Goal: Navigation & Orientation: Find specific page/section

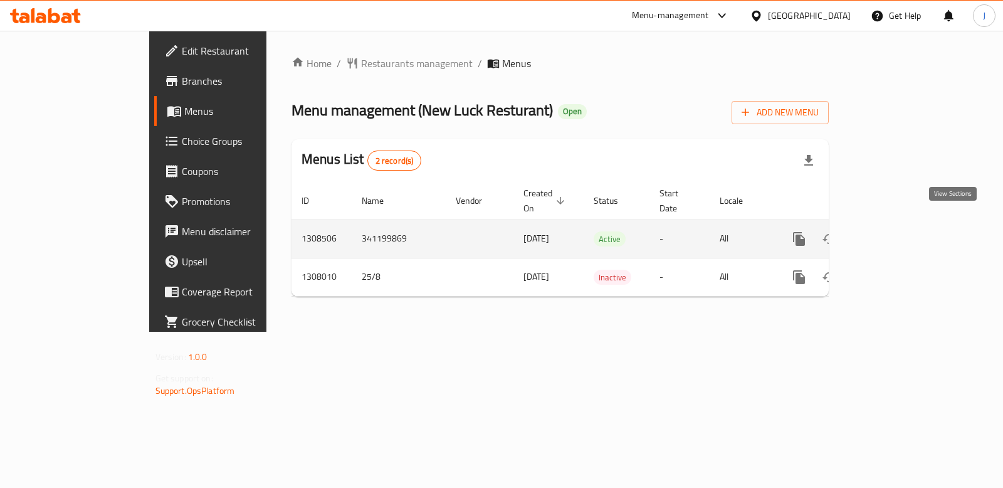
click at [897, 231] on icon "enhanced table" at bounding box center [889, 238] width 15 height 15
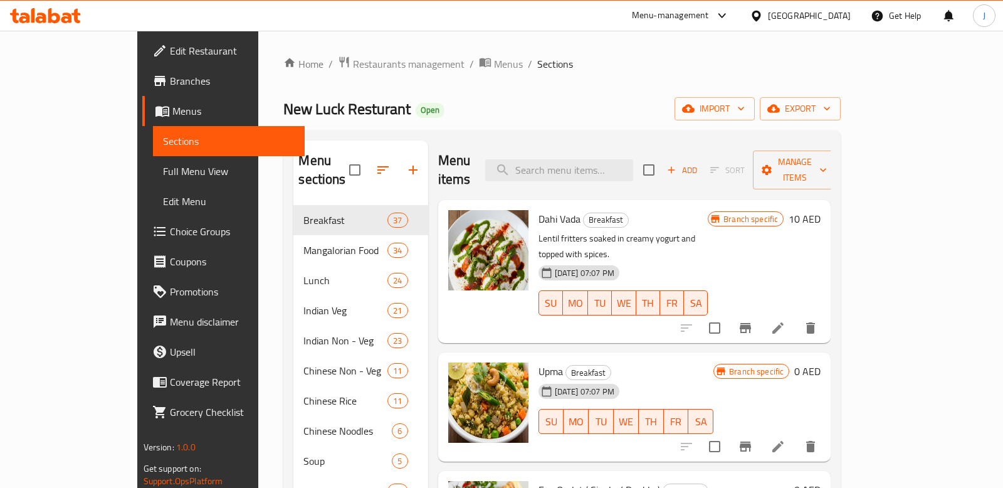
click at [163, 172] on span "Full Menu View" at bounding box center [229, 171] width 132 height 15
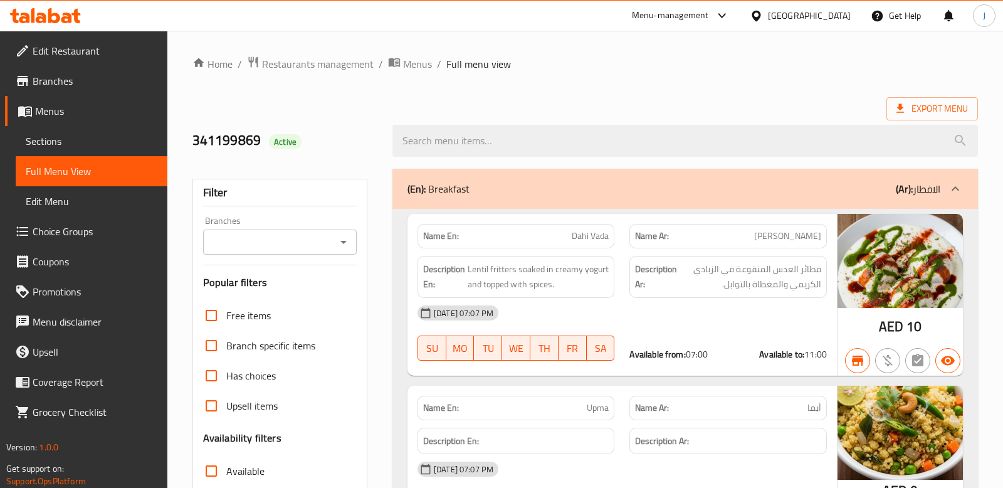
click at [55, 134] on span "Sections" at bounding box center [92, 141] width 132 height 15
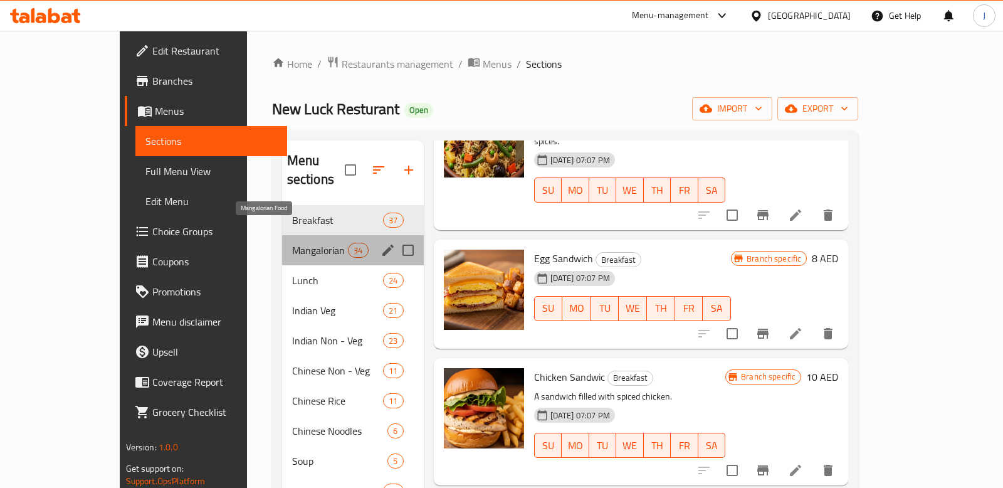
click at [292, 243] on span "Mangalorian Food" at bounding box center [320, 250] width 56 height 15
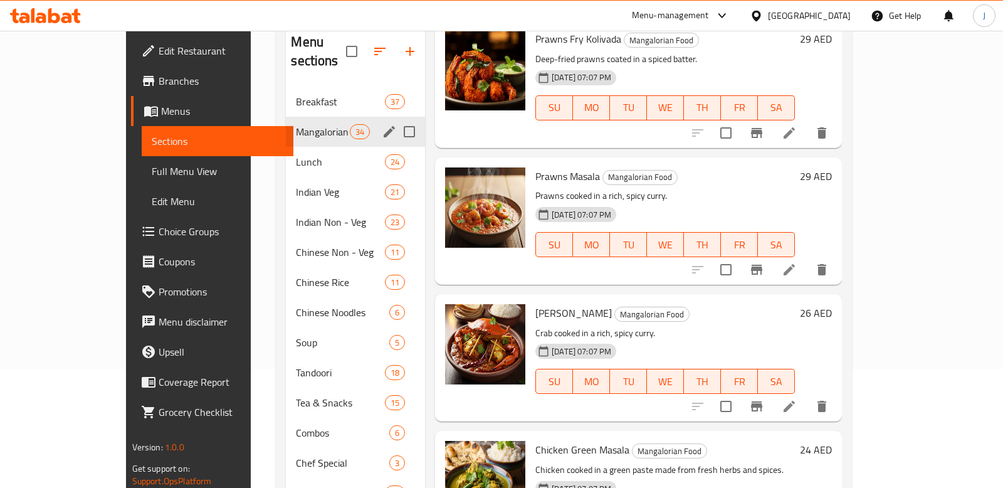
scroll to position [118, 0]
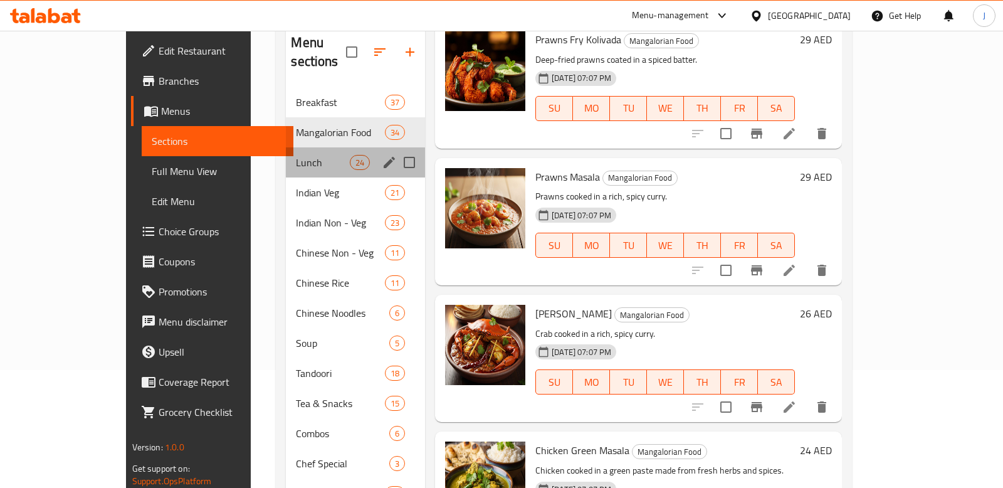
click at [286, 147] on div "Lunch 24" at bounding box center [355, 162] width 139 height 30
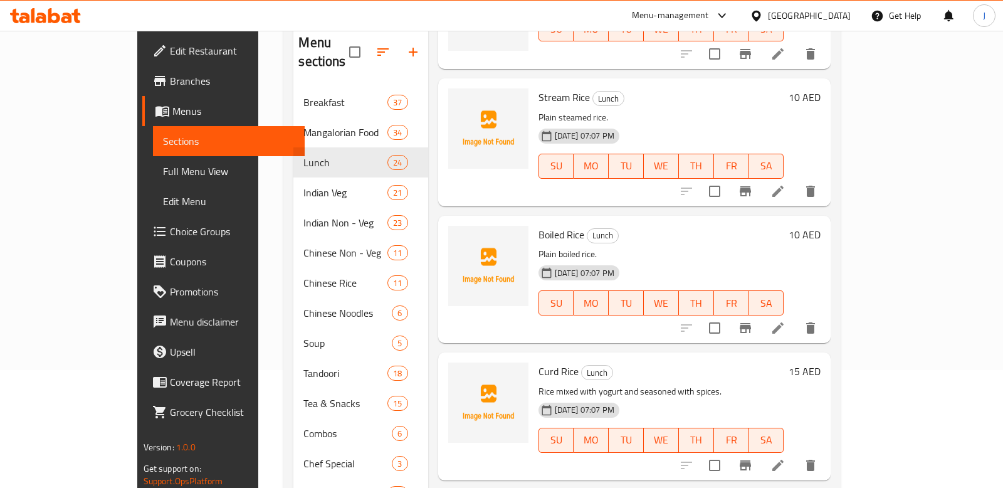
scroll to position [1220, 0]
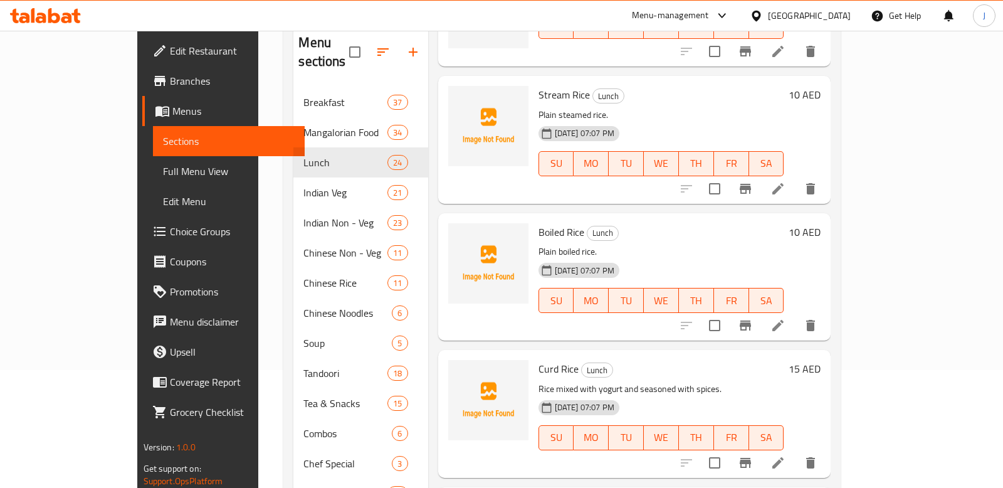
click at [163, 196] on span "Edit Menu" at bounding box center [229, 201] width 132 height 15
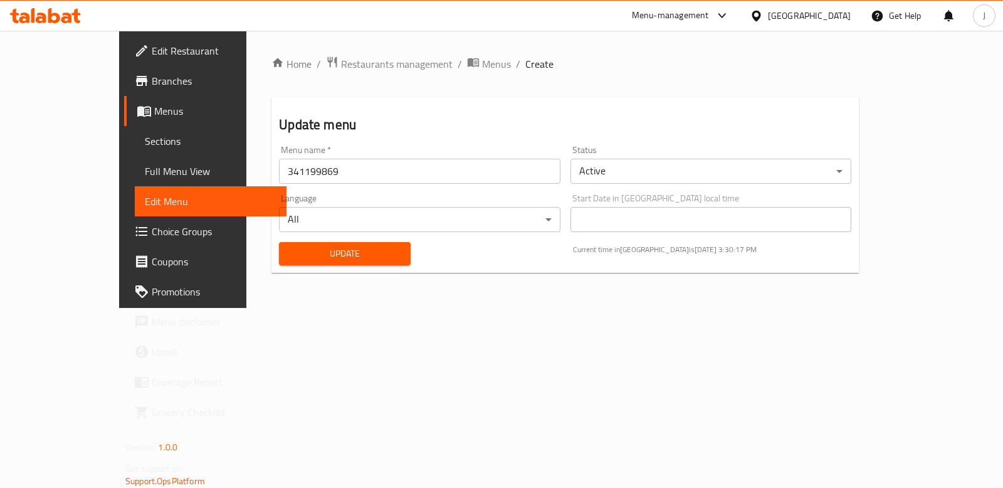
click at [145, 169] on span "Full Menu View" at bounding box center [211, 171] width 132 height 15
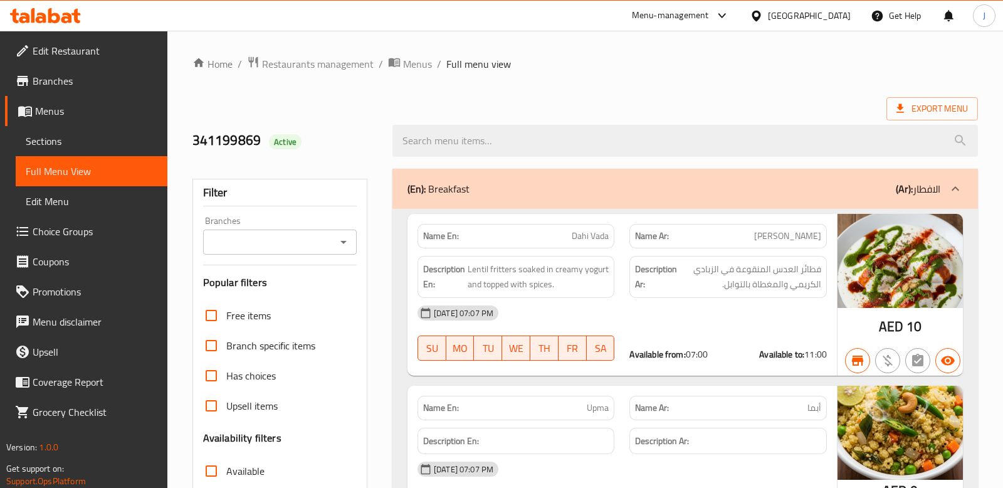
click at [51, 137] on span "Sections" at bounding box center [92, 141] width 132 height 15
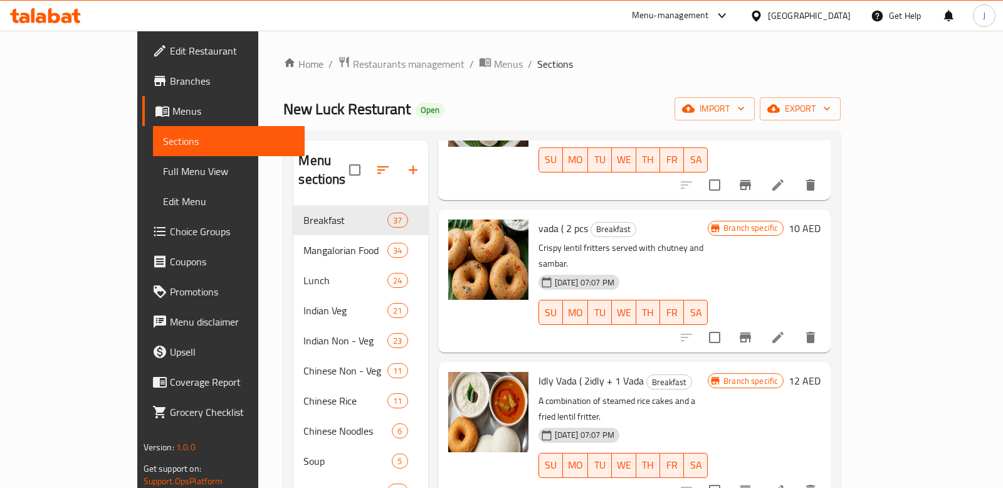
scroll to position [874, 0]
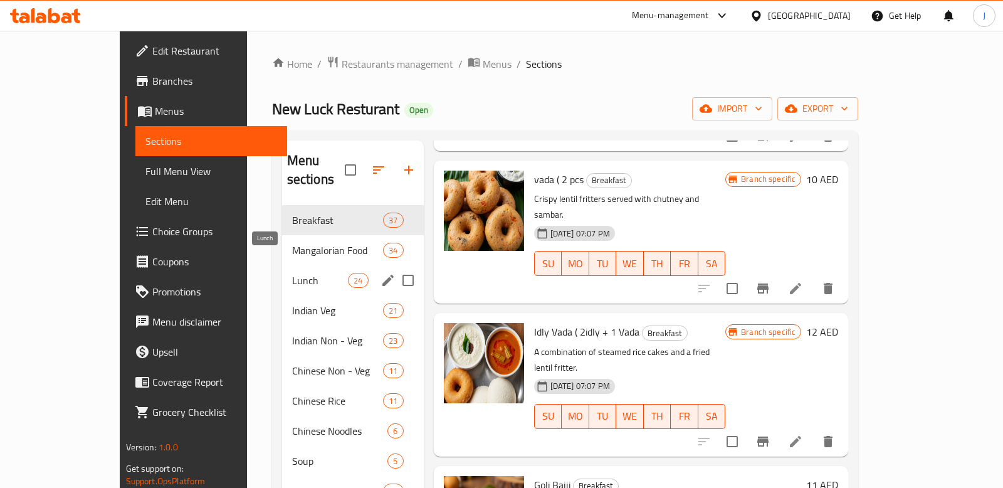
click at [292, 273] on span "Lunch" at bounding box center [320, 280] width 56 height 15
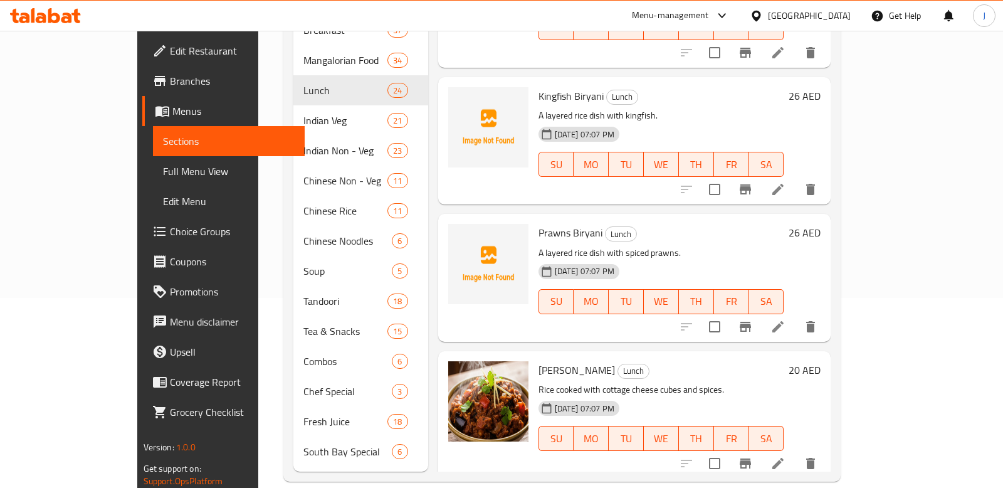
scroll to position [2795, 0]
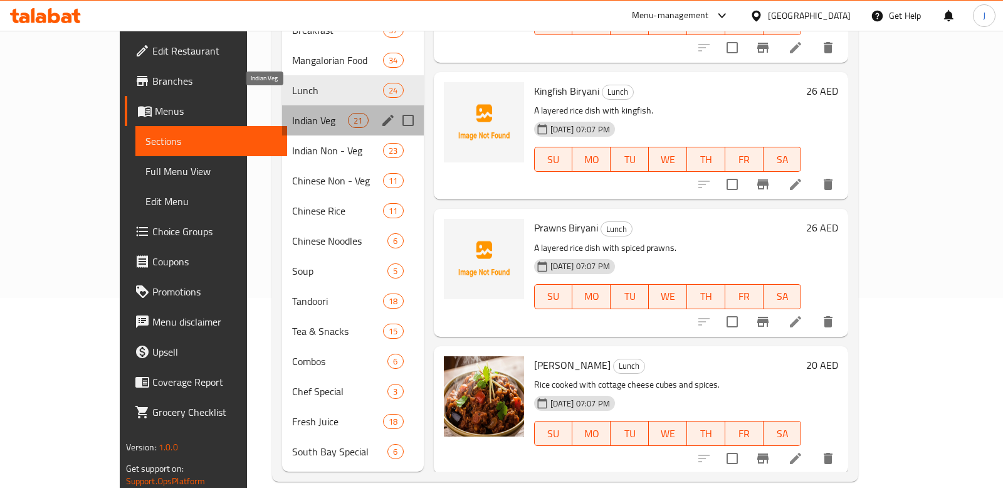
click at [292, 113] on span "Indian Veg" at bounding box center [320, 120] width 56 height 15
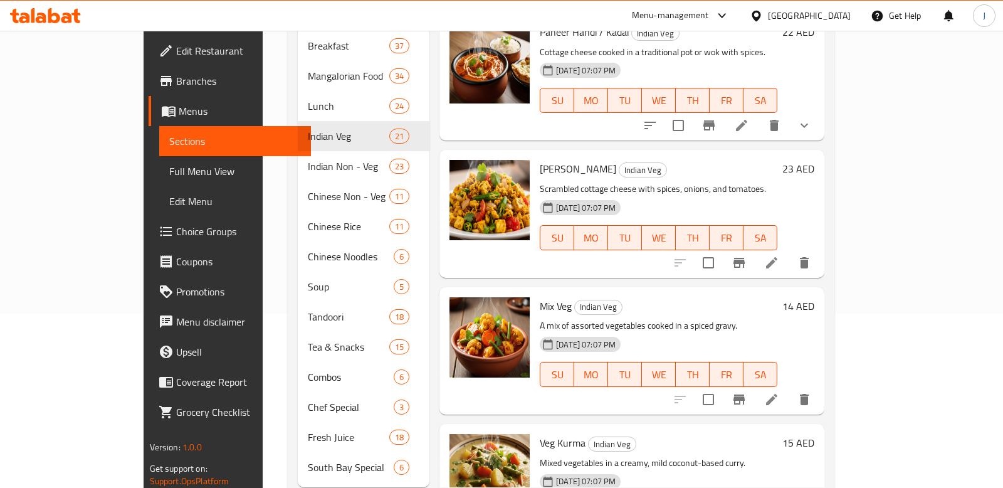
scroll to position [190, 0]
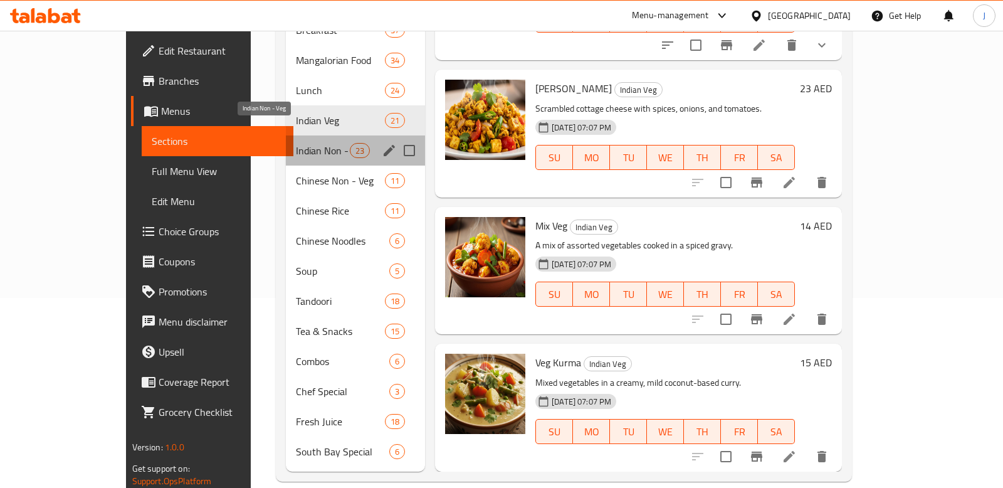
click at [296, 143] on span "Indian Non - Veg" at bounding box center [322, 150] width 53 height 15
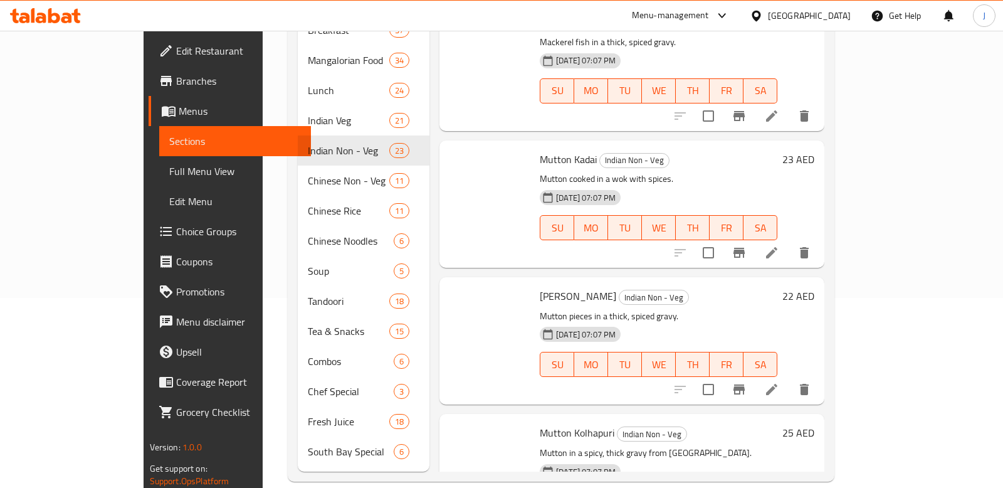
scroll to position [1239, 0]
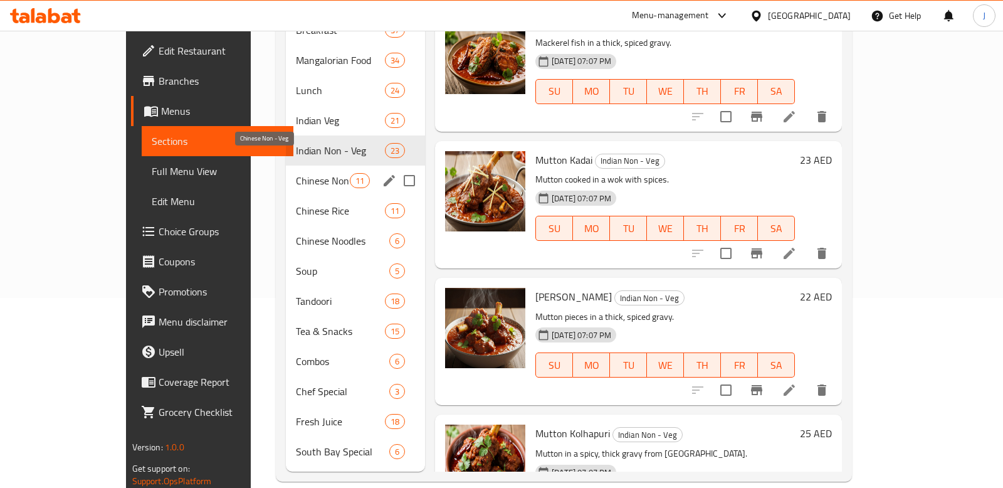
click at [296, 173] on span "Chinese Non - Veg" at bounding box center [322, 180] width 53 height 15
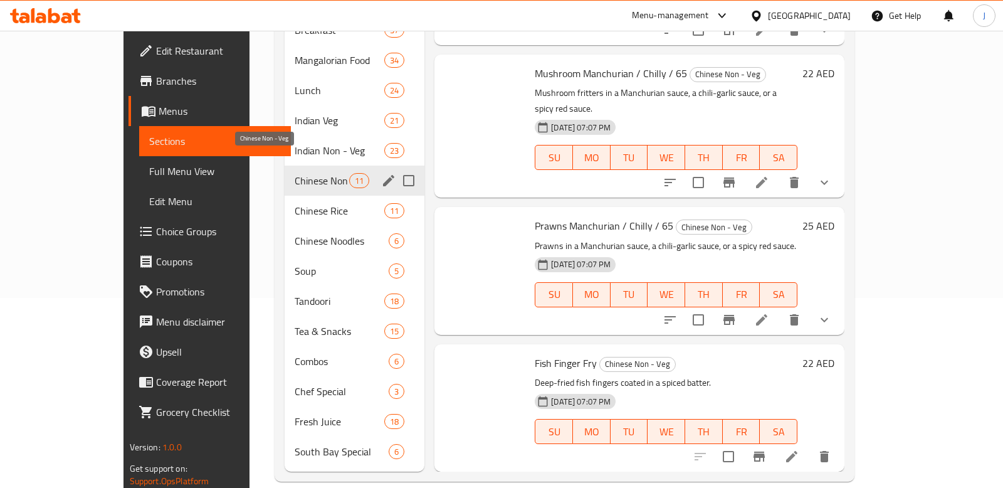
scroll to position [1017, 0]
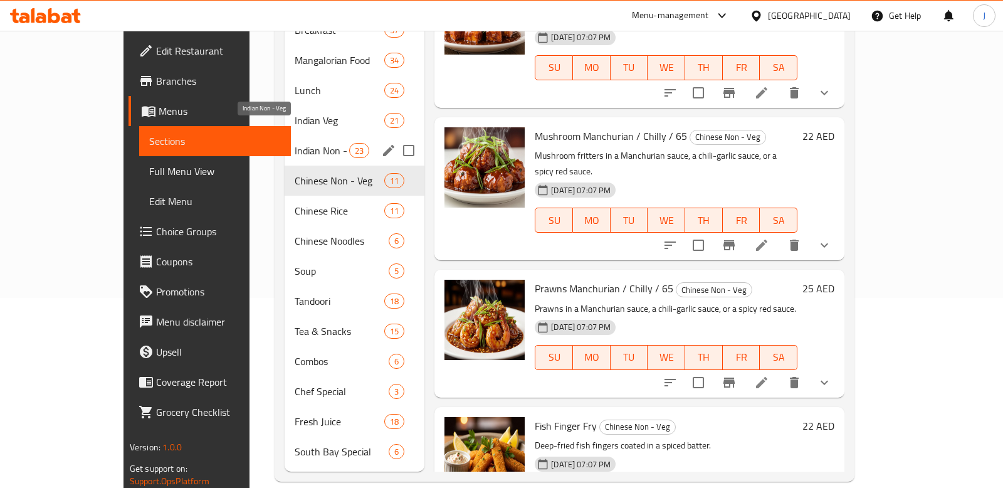
click at [295, 143] on span "Indian Non - Veg" at bounding box center [322, 150] width 55 height 15
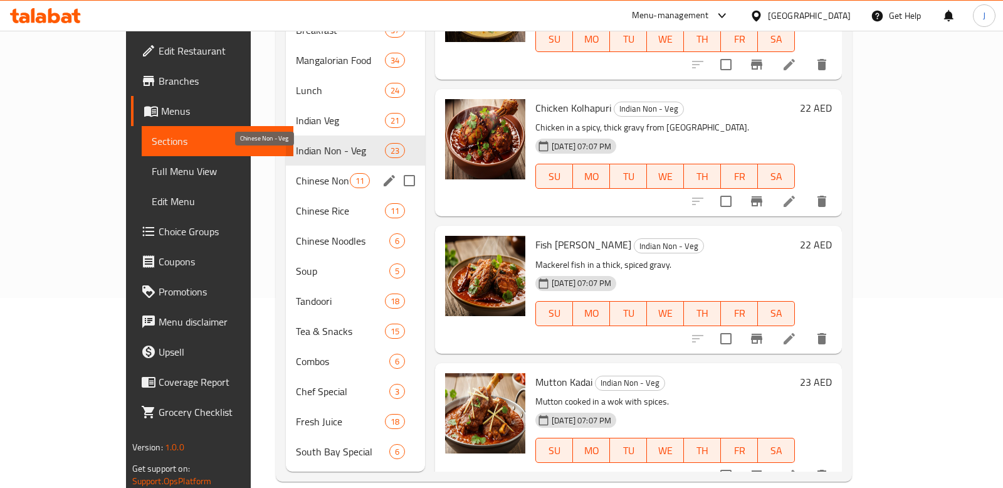
click at [296, 173] on span "Chinese Non - Veg" at bounding box center [322, 180] width 53 height 15
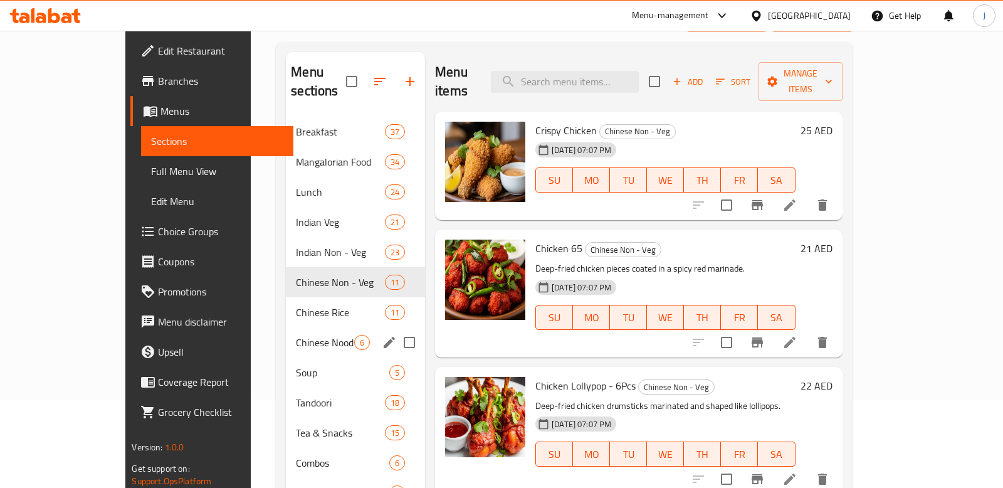
scroll to position [100, 0]
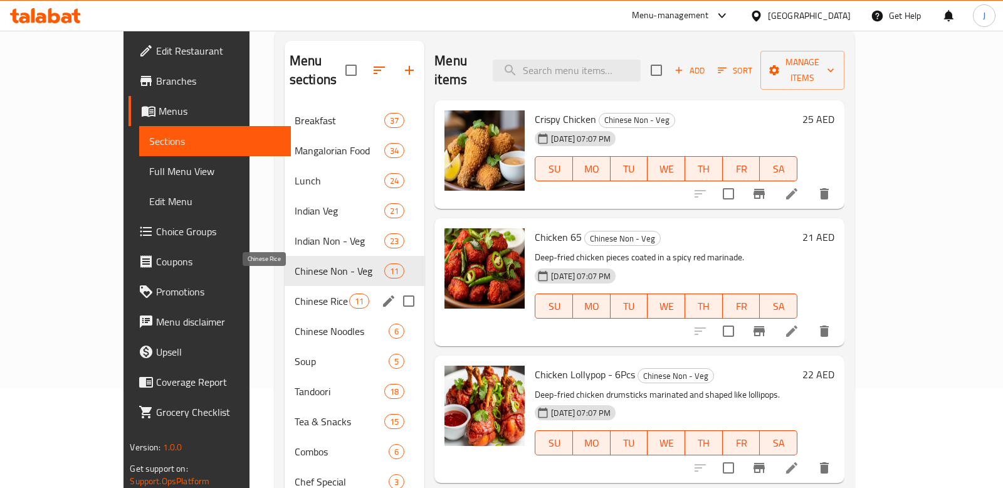
click at [295, 293] on span "Chinese Rice" at bounding box center [322, 300] width 55 height 15
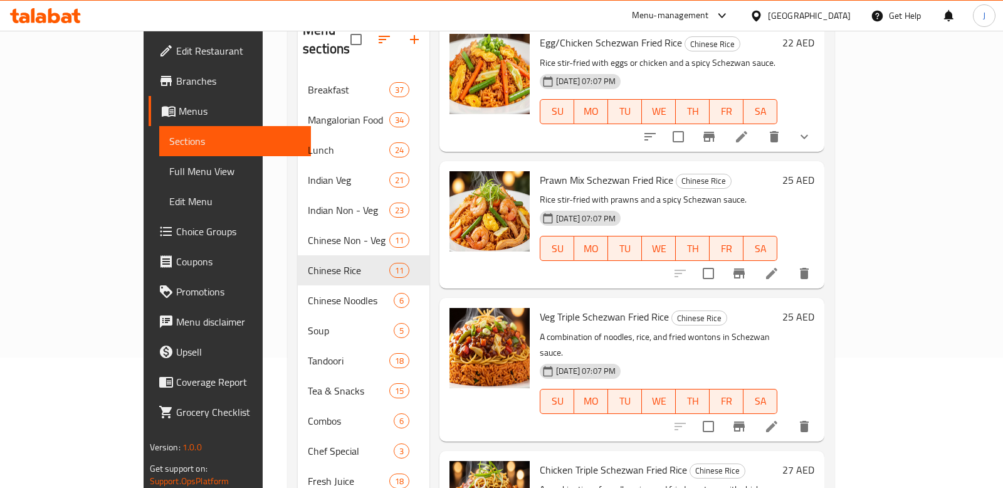
scroll to position [190, 0]
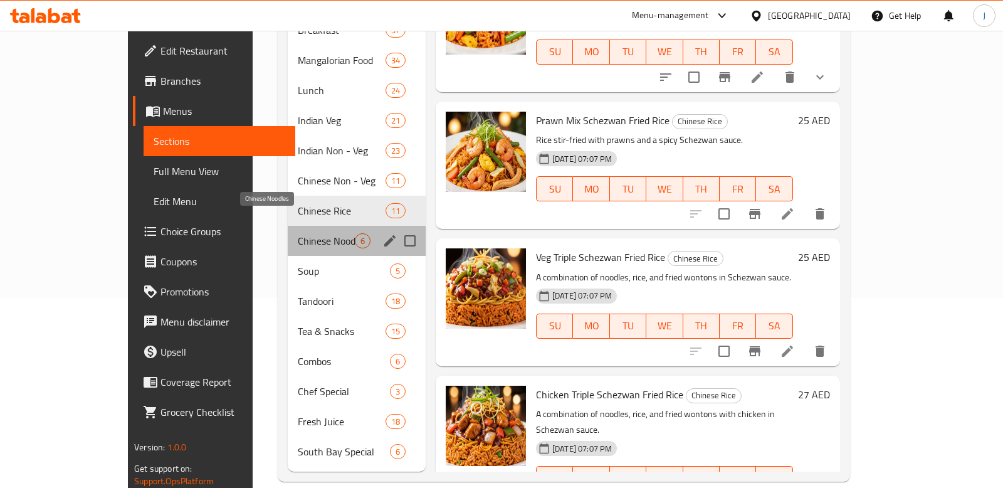
click at [298, 233] on span "Chinese Noodles" at bounding box center [326, 240] width 57 height 15
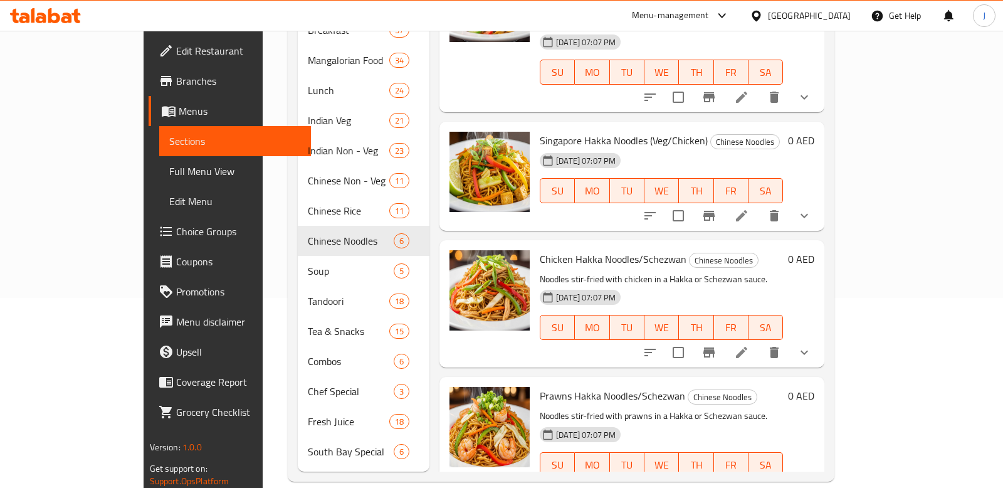
scroll to position [313, 0]
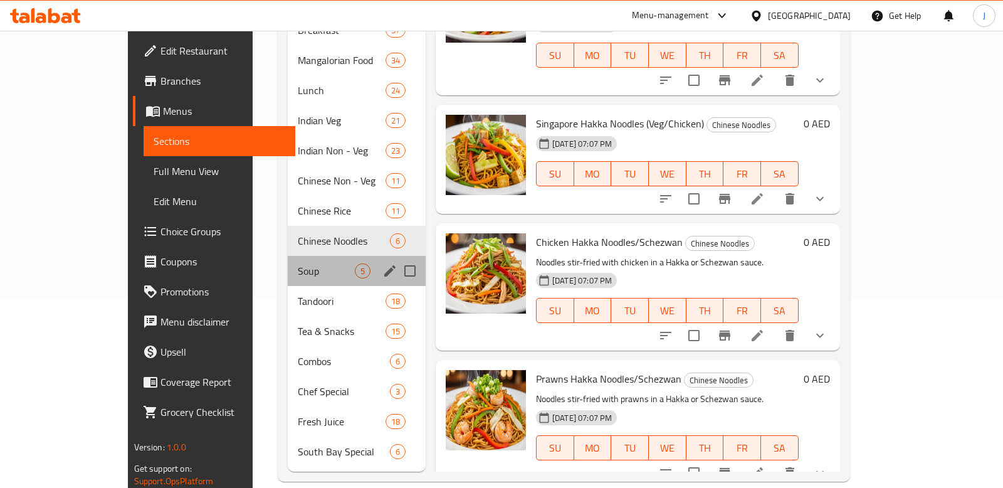
click at [288, 264] on div "Soup 5" at bounding box center [357, 271] width 138 height 30
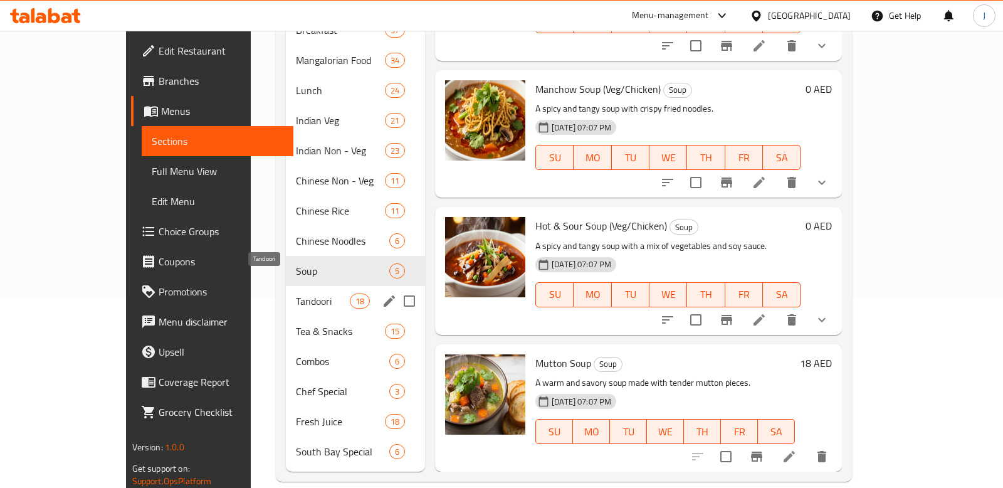
click at [296, 293] on span "Tandoori" at bounding box center [322, 300] width 53 height 15
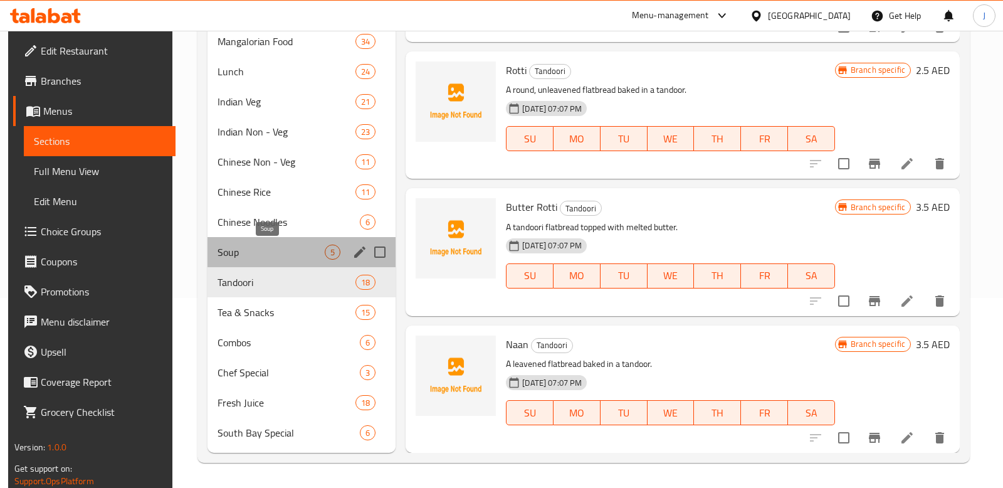
click at [245, 245] on span "Soup" at bounding box center [270, 251] width 107 height 15
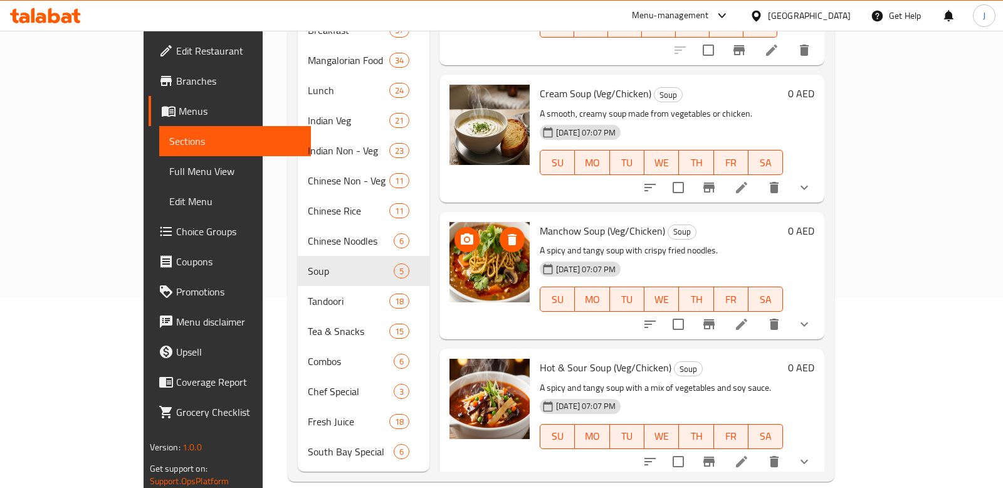
scroll to position [45, 0]
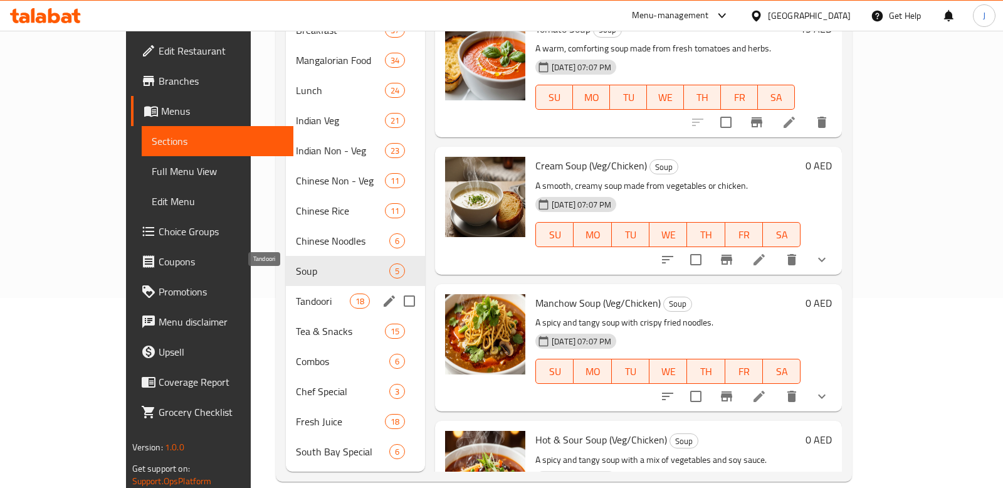
click at [296, 293] on span "Tandoori" at bounding box center [322, 300] width 53 height 15
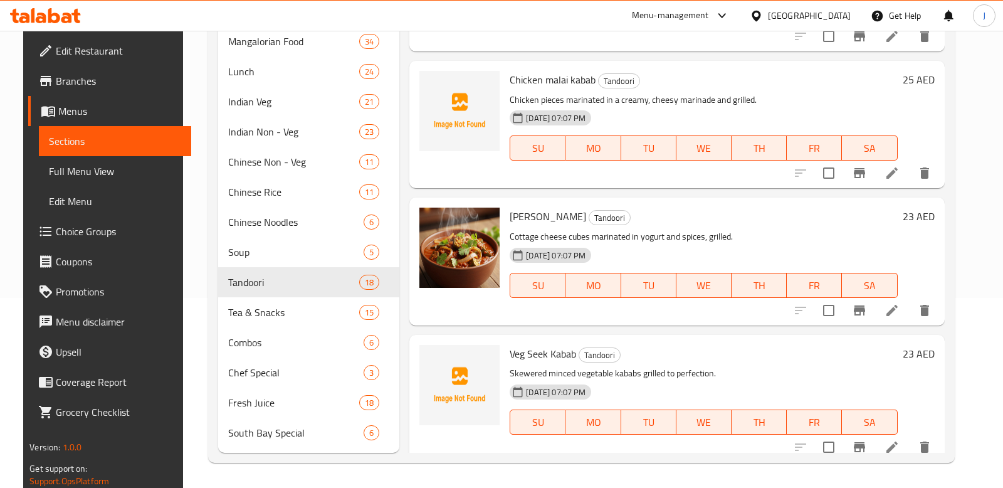
scroll to position [1712, 0]
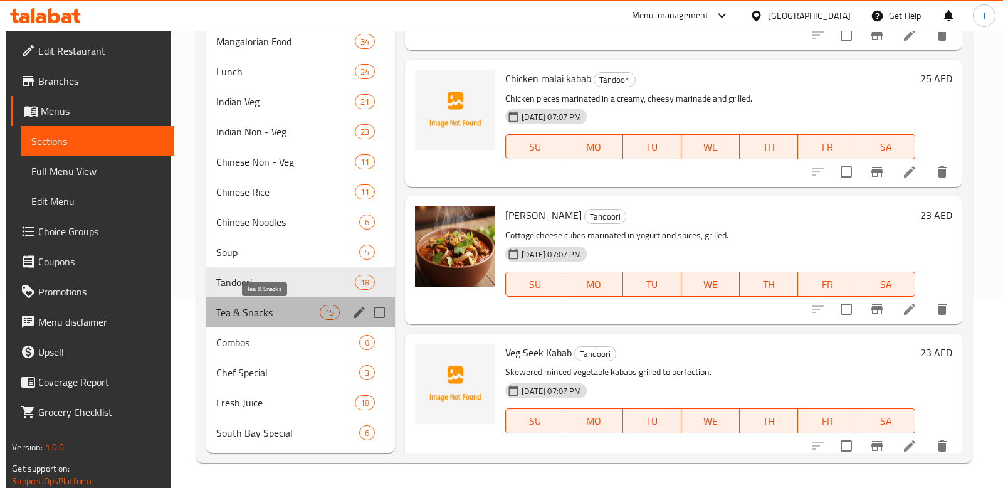
click at [290, 312] on span "Tea & Snacks" at bounding box center [267, 312] width 103 height 15
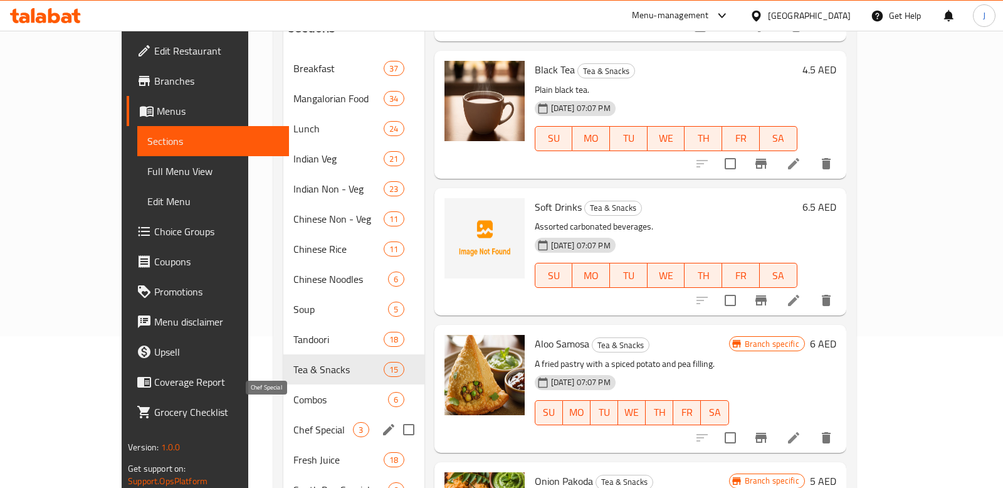
scroll to position [190, 0]
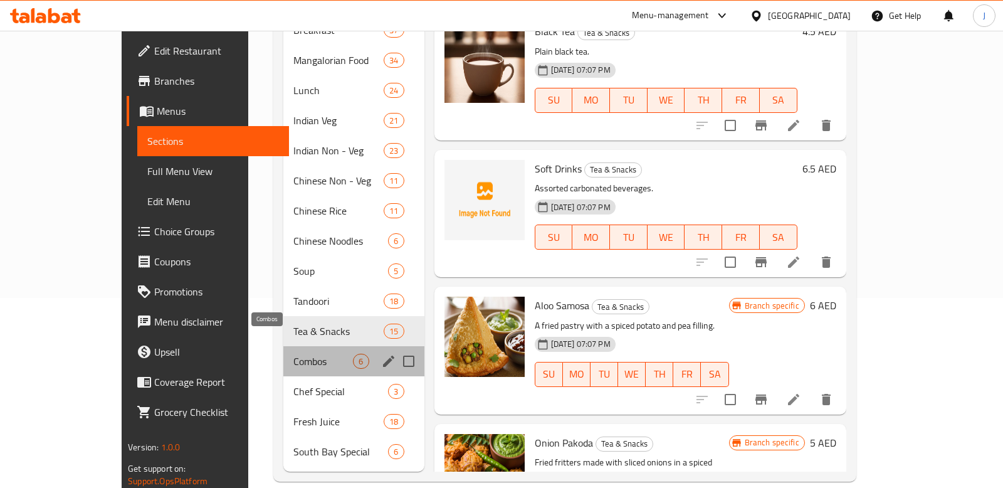
click at [293, 354] on span "Combos" at bounding box center [323, 361] width 60 height 15
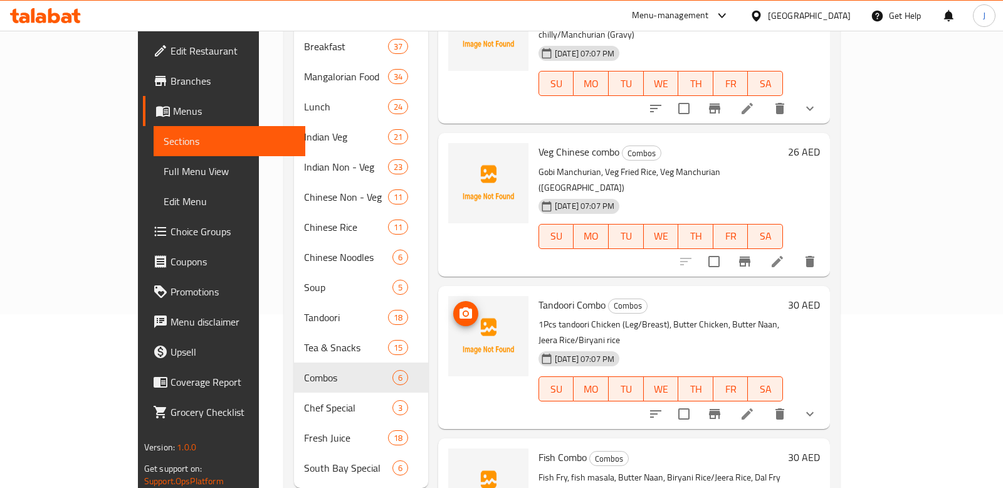
scroll to position [190, 0]
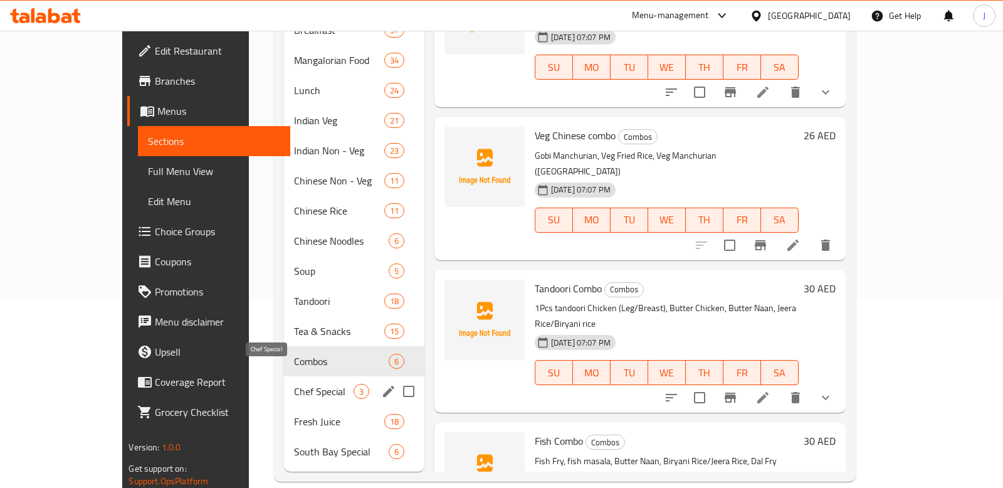
click at [294, 384] on span "Chef Special" at bounding box center [324, 391] width 60 height 15
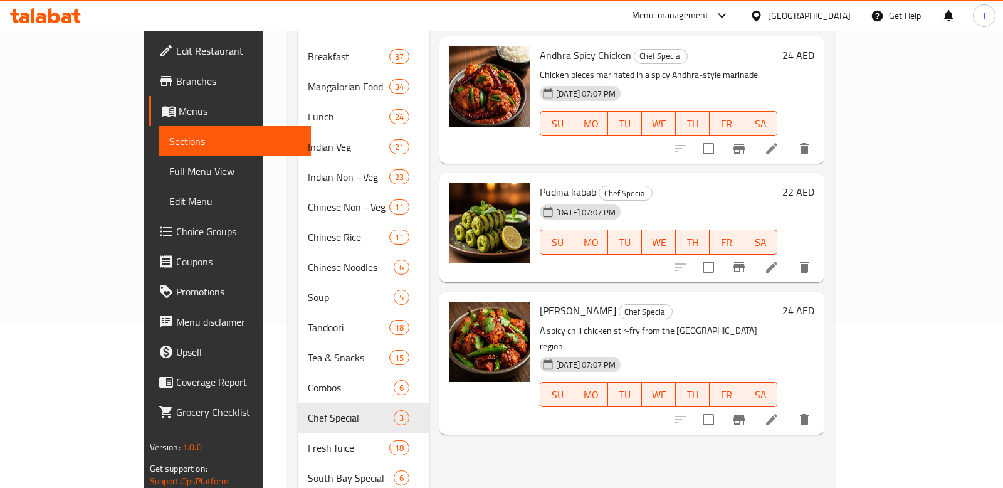
scroll to position [190, 0]
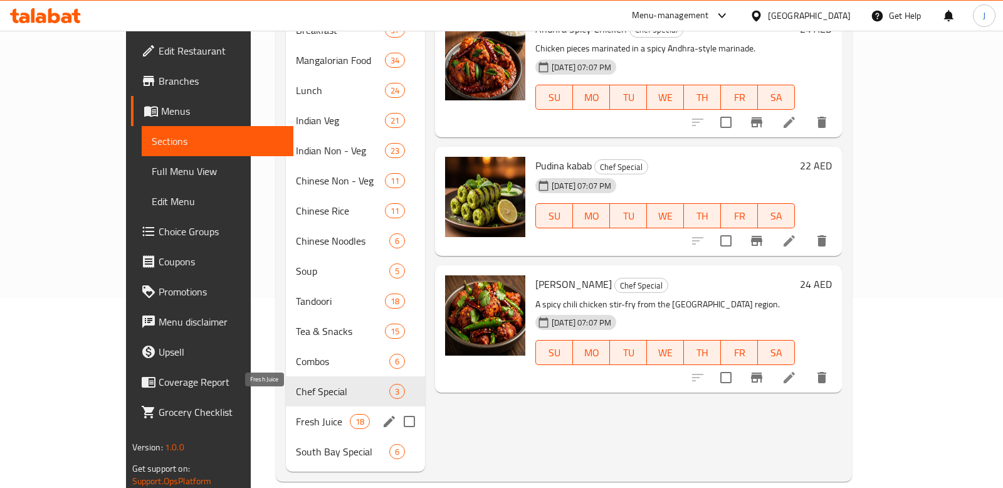
click at [296, 414] on span "Fresh Juice" at bounding box center [322, 421] width 53 height 15
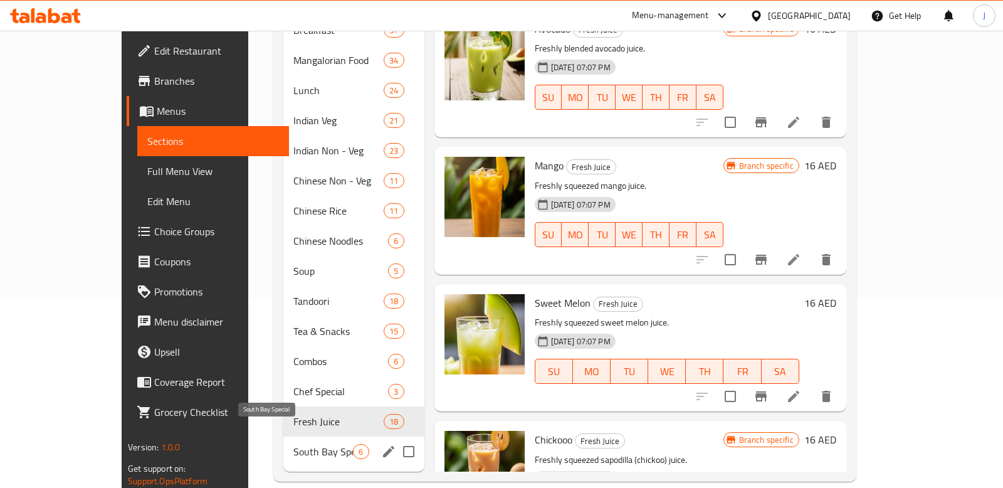
click at [293, 444] on span "South Bay Special" at bounding box center [323, 451] width 60 height 15
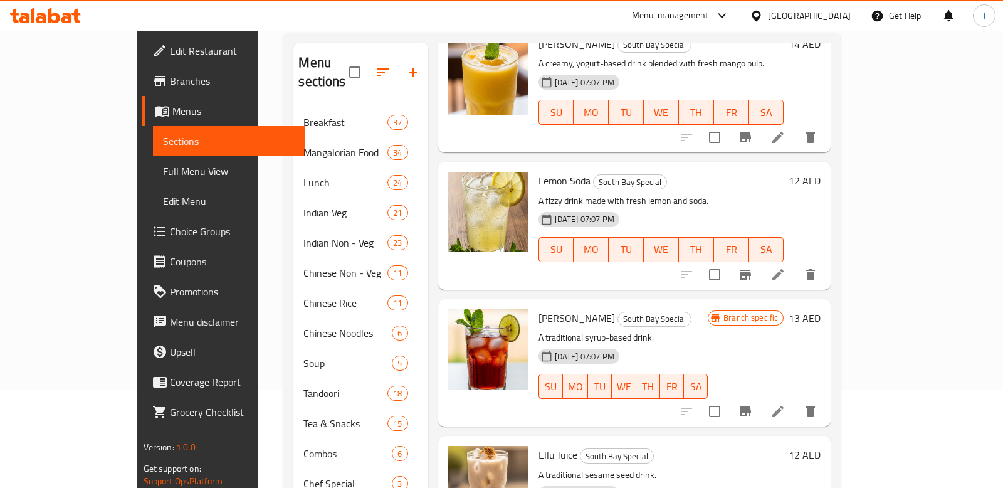
scroll to position [190, 0]
